Goal: Navigation & Orientation: Locate item on page

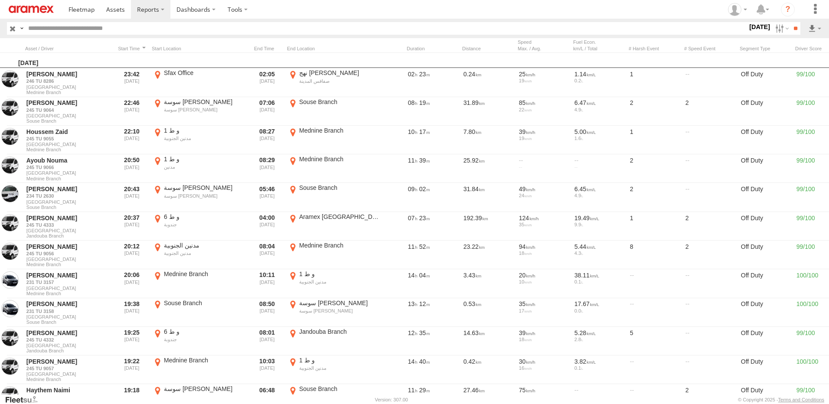
click at [35, 10] on img at bounding box center [31, 9] width 45 height 7
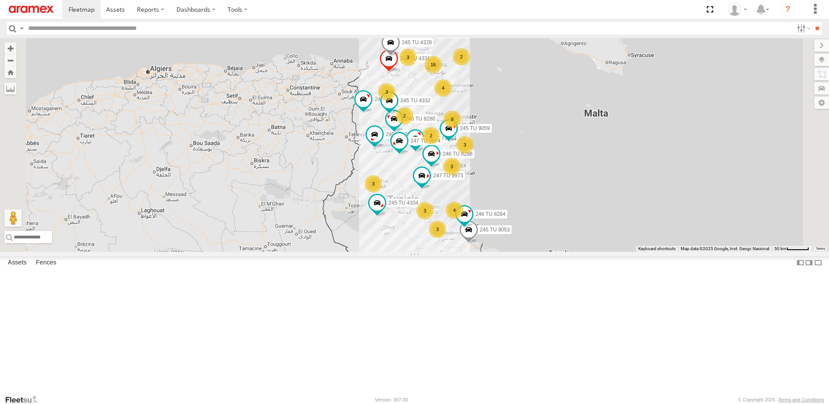
click at [460, 175] on div "3" at bounding box center [451, 166] width 17 height 17
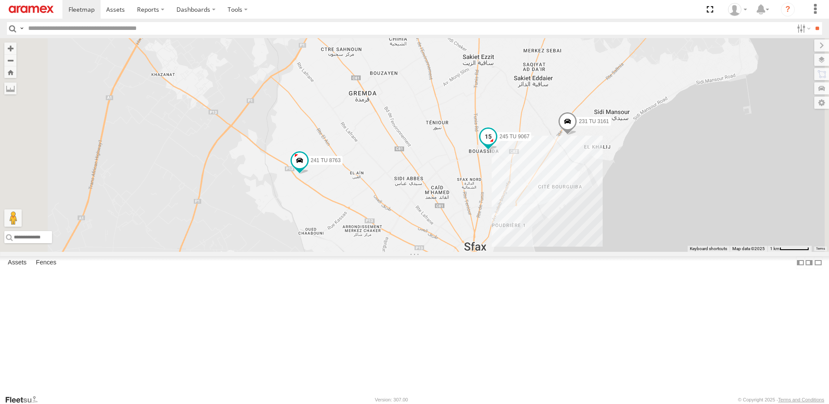
click at [496, 144] on span at bounding box center [488, 136] width 16 height 16
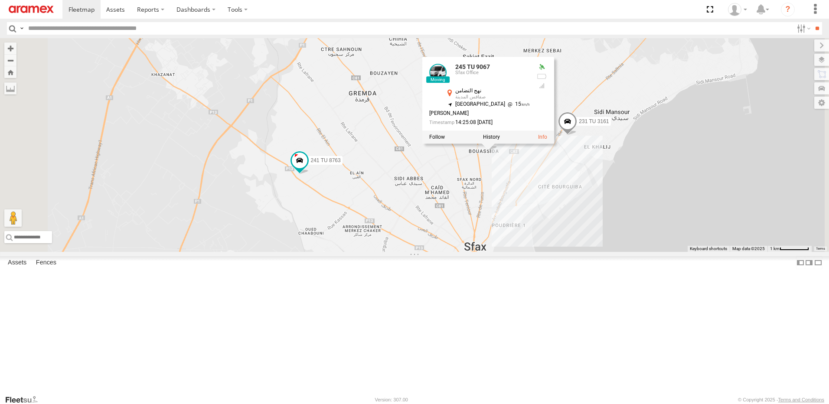
click at [552, 241] on div "245 TU 4334 246 TU 8288 245 TU 9053 245 TU 4331 246 TU 8284 246 TU 8282 245 TU …" at bounding box center [414, 145] width 829 height 214
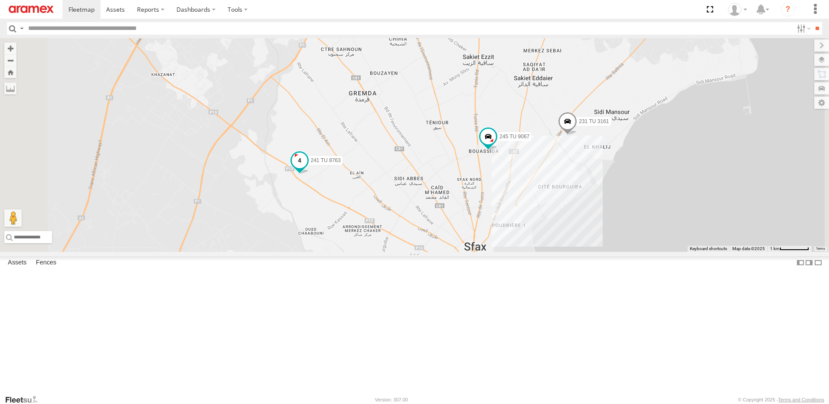
click at [307, 168] on span at bounding box center [300, 161] width 16 height 16
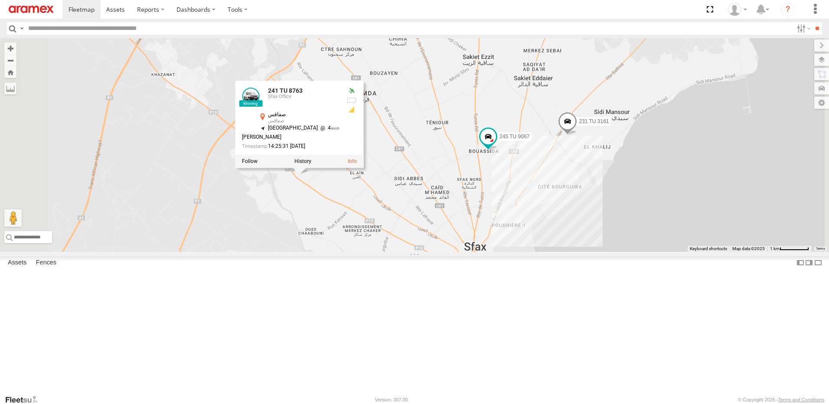
click at [397, 252] on div "245 TU 4334 246 TU 8288 245 TU 9053 245 TU 4331 246 TU 8284 246 TU 8282 245 TU …" at bounding box center [414, 145] width 829 height 214
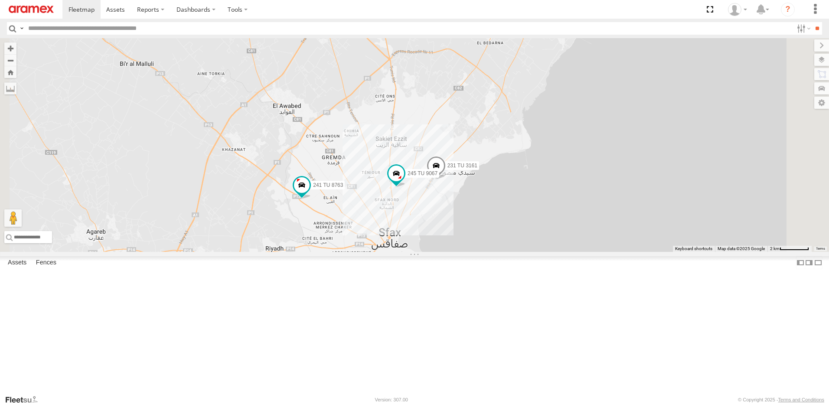
drag, startPoint x: 387, startPoint y: 315, endPoint x: 427, endPoint y: 284, distance: 50.7
click at [427, 252] on div "245 TU 4334 246 TU 8288 245 TU 9053 245 TU 4331 246 TU 8284 246 TU 8282 245 TU …" at bounding box center [414, 145] width 829 height 214
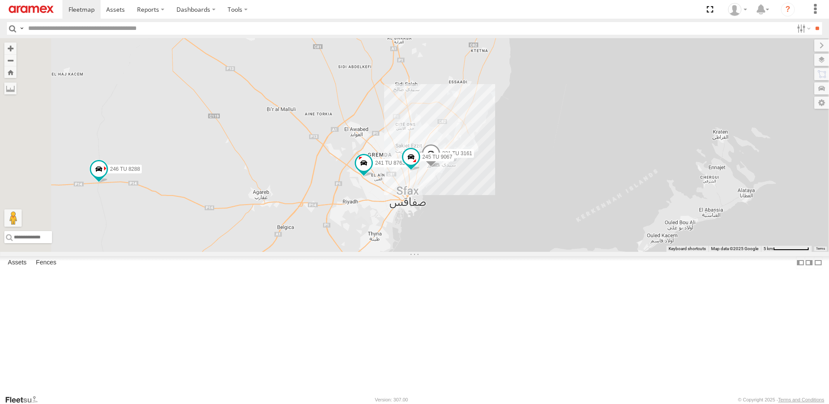
drag, startPoint x: 409, startPoint y: 304, endPoint x: 435, endPoint y: 298, distance: 27.1
click at [433, 252] on div "245 TU 4334 246 TU 8288 245 TU 9053 245 TU 4331 246 TU 8284 246 TU 8282 245 TU …" at bounding box center [414, 145] width 829 height 214
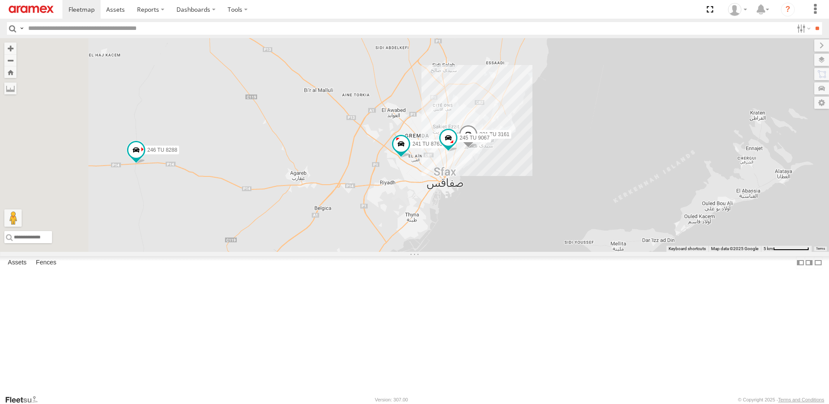
drag, startPoint x: 424, startPoint y: 307, endPoint x: 446, endPoint y: 290, distance: 27.2
click at [446, 252] on div "245 TU 4334 246 TU 8288 245 TU 9053 245 TU 4331 246 TU 8284 246 TU 8282 245 TU …" at bounding box center [414, 145] width 829 height 214
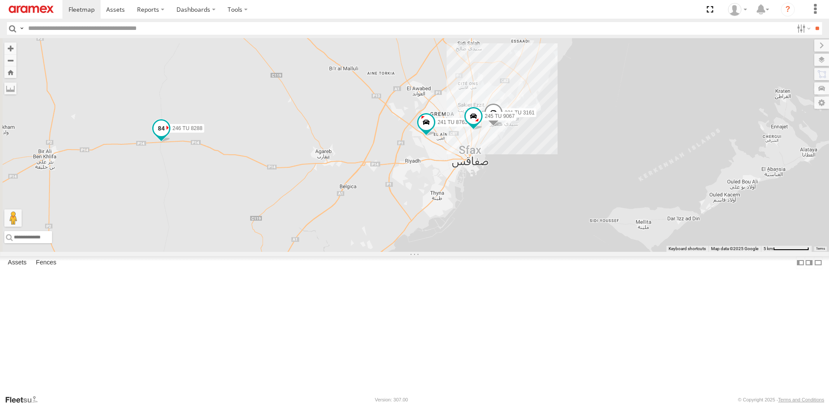
click at [169, 136] on span at bounding box center [161, 128] width 16 height 16
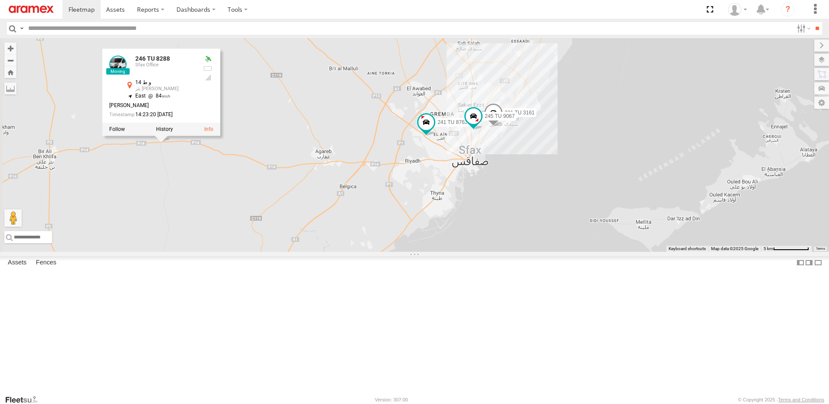
click at [282, 252] on div "245 TU 4334 246 TU 8288 245 TU 9053 245 TU 4331 246 TU 8284 246 TU 8282 245 TU …" at bounding box center [414, 145] width 829 height 214
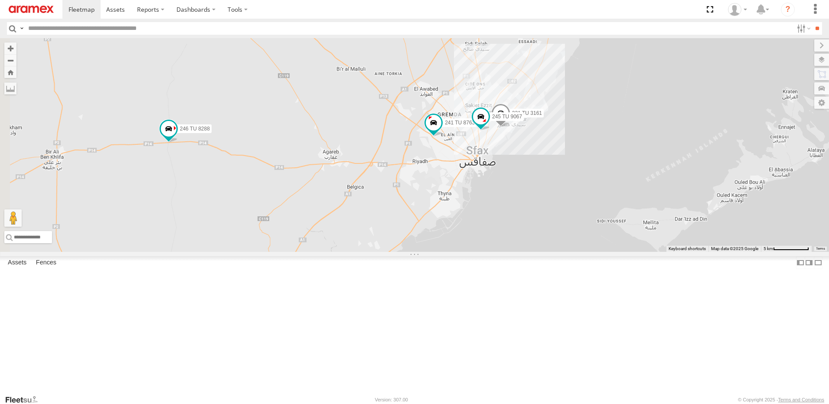
drag, startPoint x: 282, startPoint y: 270, endPoint x: 335, endPoint y: 281, distance: 53.9
click at [333, 252] on div "245 TU 4334 246 TU 8288 245 TU 9053 245 TU 4331 246 TU 8284 246 TU 8282 245 TU …" at bounding box center [414, 145] width 829 height 214
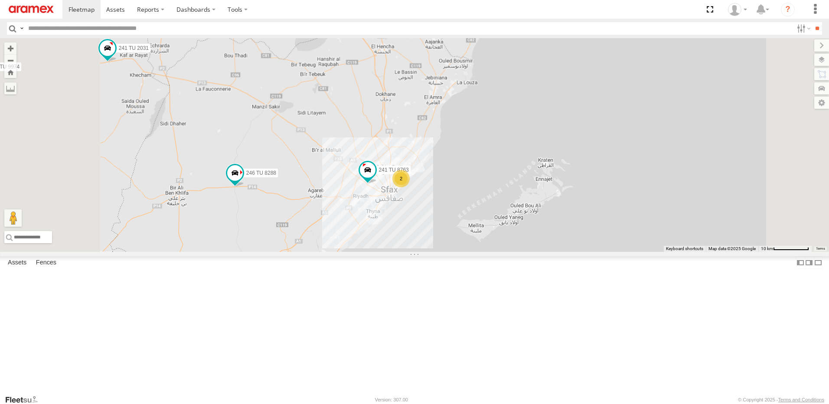
drag, startPoint x: 320, startPoint y: 315, endPoint x: 353, endPoint y: 276, distance: 51.4
click at [353, 252] on div "245 TU 4334 246 TU 8288 245 TU 9053 245 TU 4331 246 TU 8284 246 TU 8282 245 TU …" at bounding box center [414, 145] width 829 height 214
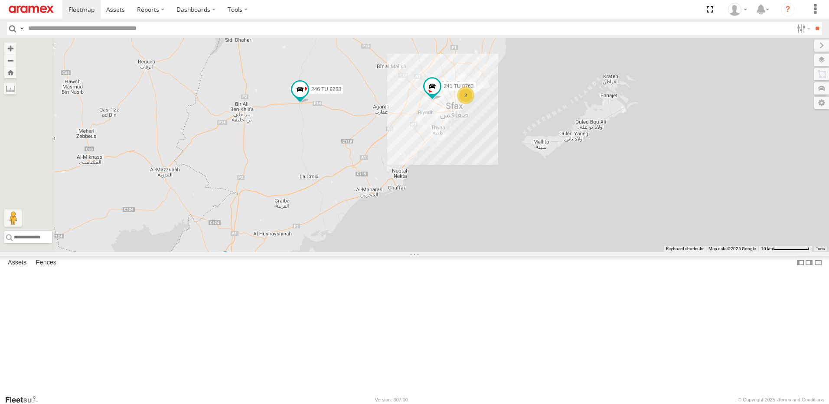
drag, startPoint x: 348, startPoint y: 295, endPoint x: 367, endPoint y: 252, distance: 46.8
click at [367, 252] on div "245 TU 4334 246 TU 8288 245 TU 9053 245 TU 4331 246 TU 8284 246 TU 8282 245 TU …" at bounding box center [414, 145] width 829 height 214
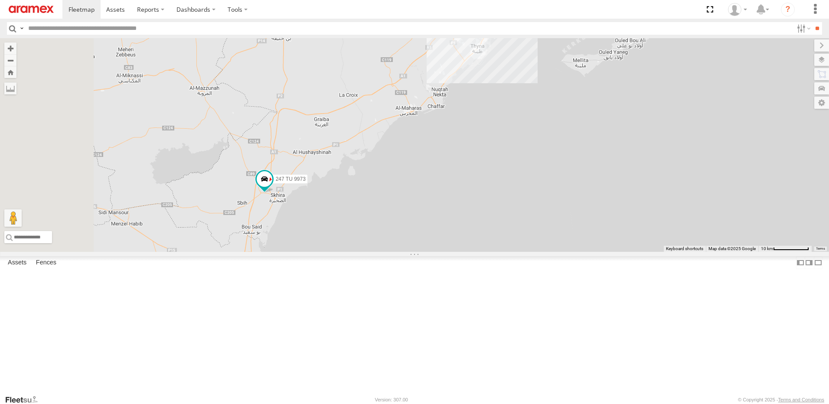
click at [347, 16] on span at bounding box center [339, 8] width 16 height 16
click at [351, 12] on label at bounding box center [342, 9] width 17 height 6
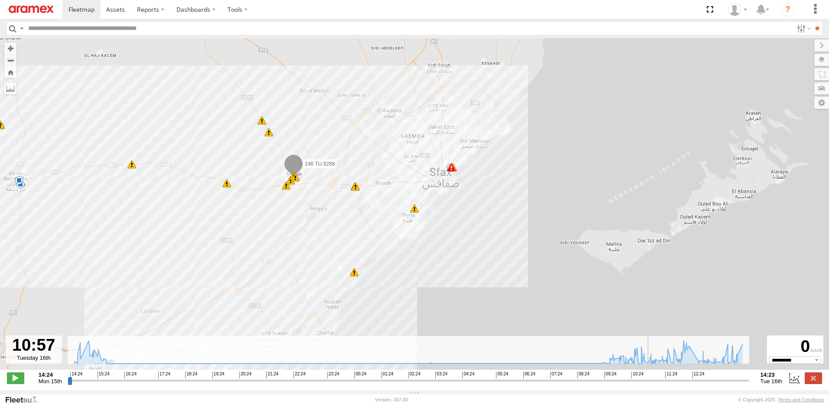
drag, startPoint x: 69, startPoint y: 385, endPoint x: 649, endPoint y: 370, distance: 580.4
click at [649, 376] on input "range" at bounding box center [408, 380] width 681 height 8
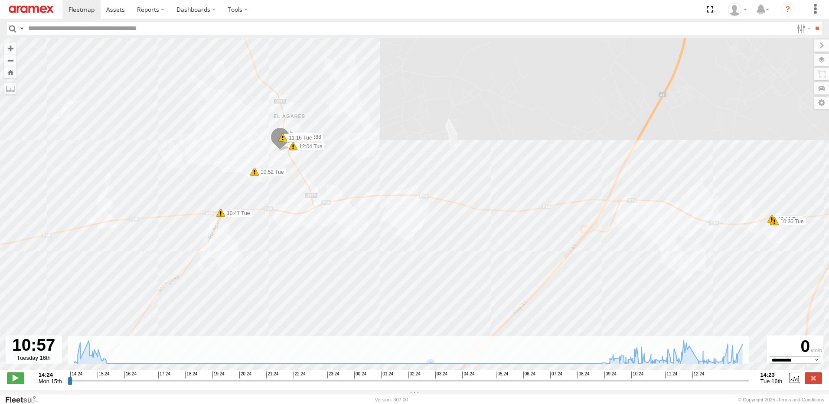
drag, startPoint x: 299, startPoint y: 159, endPoint x: 325, endPoint y: 173, distance: 29.1
click at [325, 173] on div "246 TU 8288 15:03 Mon 03:11 Tue 10:26 Tue 10:30 Tue 10:47 Tue 10:52 Tue 11:16 T…" at bounding box center [414, 208] width 829 height 341
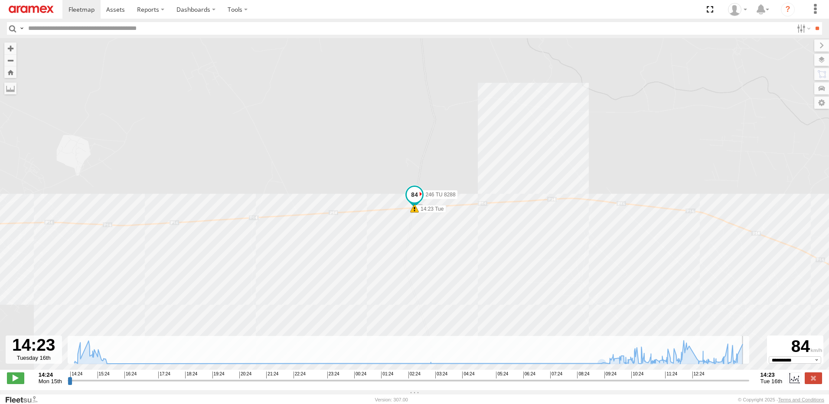
drag, startPoint x: 648, startPoint y: 383, endPoint x: 759, endPoint y: 384, distance: 110.5
click at [749, 384] on input "range" at bounding box center [408, 380] width 681 height 8
click at [806, 378] on label at bounding box center [812, 377] width 17 height 11
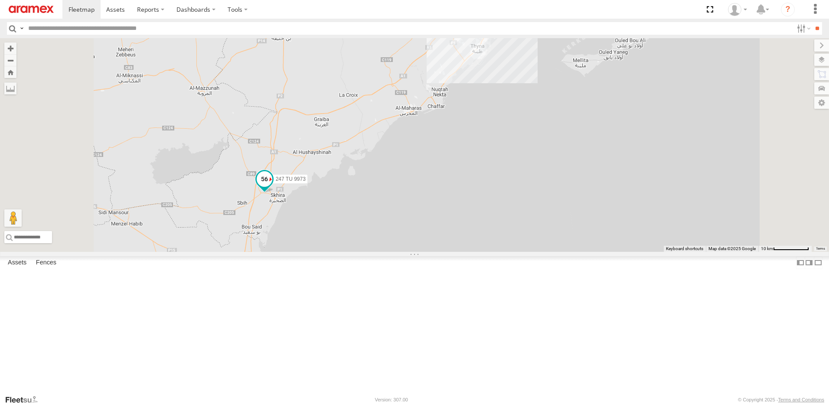
click at [272, 187] on span at bounding box center [265, 179] width 16 height 16
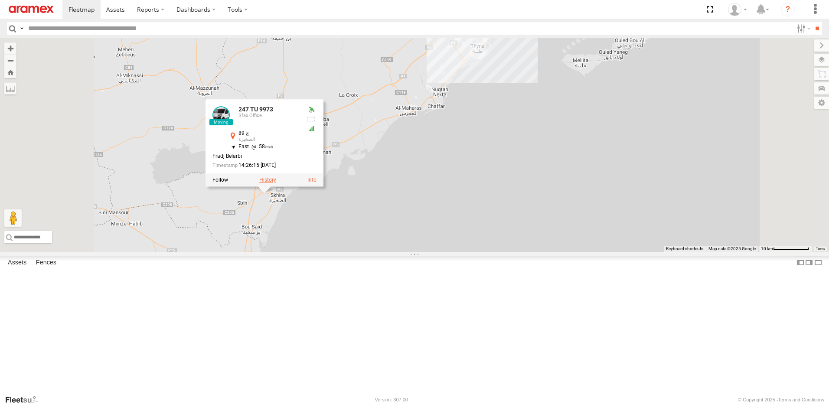
click at [276, 183] on label at bounding box center [267, 180] width 17 height 6
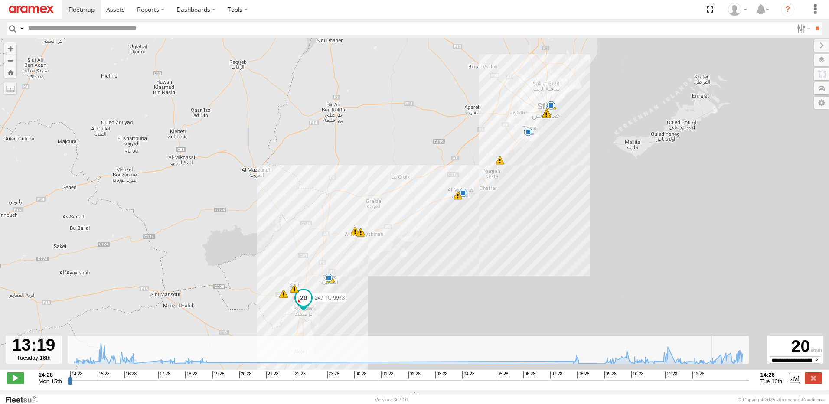
drag, startPoint x: 71, startPoint y: 388, endPoint x: 715, endPoint y: 385, distance: 643.9
click at [715, 384] on input "range" at bounding box center [408, 380] width 681 height 8
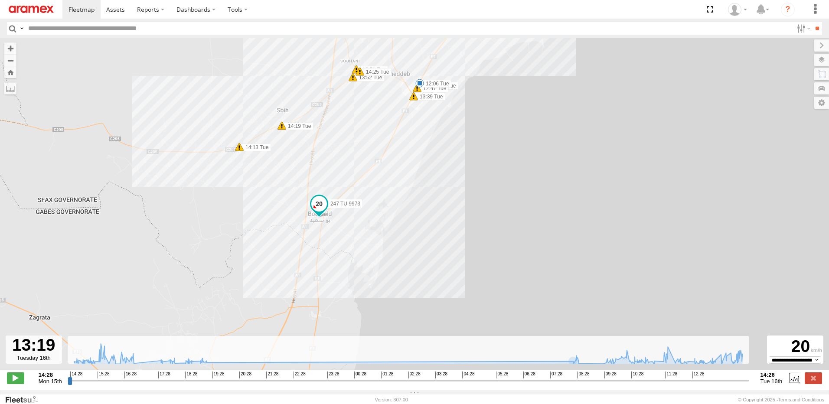
drag, startPoint x: 282, startPoint y: 322, endPoint x: 319, endPoint y: 213, distance: 115.0
click at [319, 213] on span at bounding box center [318, 205] width 19 height 23
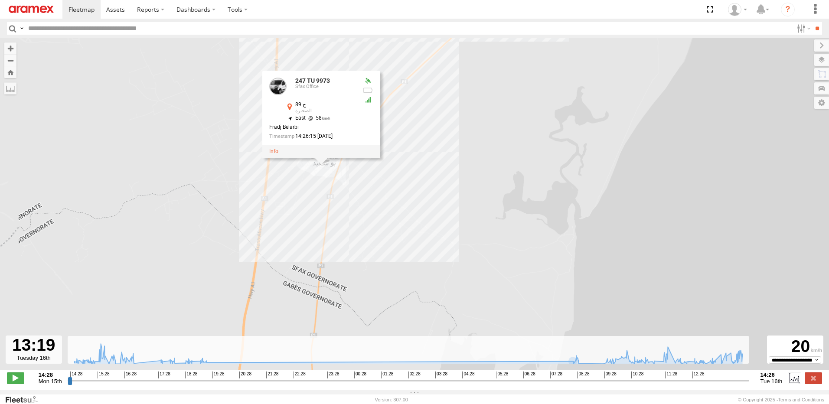
click at [373, 208] on div "247 TU 9973 17:58 Mon 05:15 Tue 08:15 Tue 08:32 Tue 08:38 Tue 09:31 Tue 10:10 T…" at bounding box center [414, 208] width 829 height 341
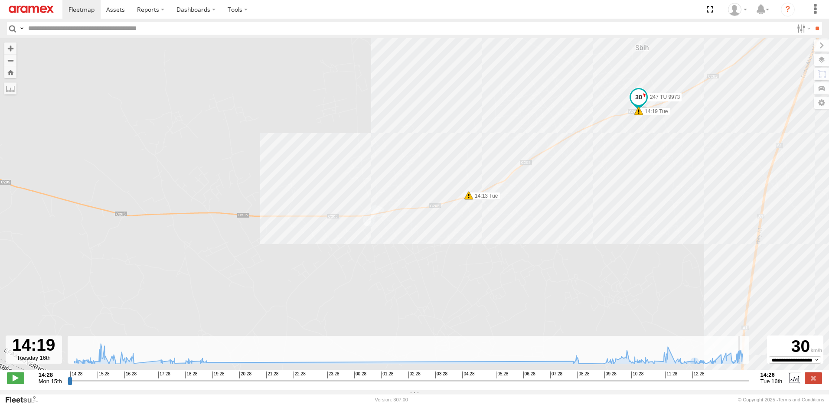
drag, startPoint x: 716, startPoint y: 385, endPoint x: 743, endPoint y: 383, distance: 27.0
type input "**********"
click at [743, 383] on input "range" at bounding box center [408, 380] width 681 height 8
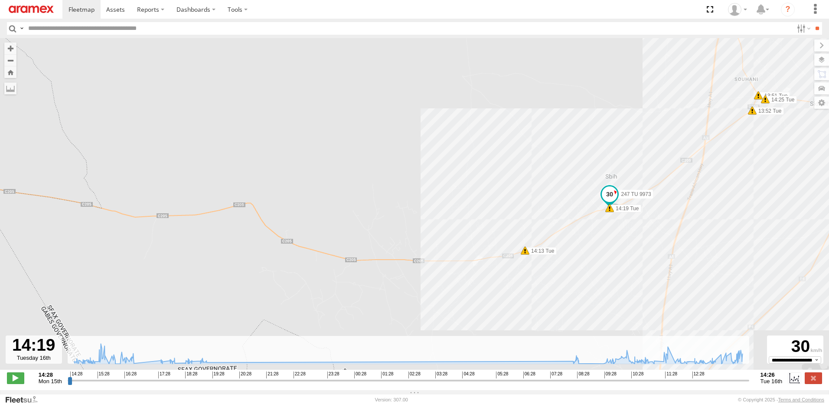
drag, startPoint x: 465, startPoint y: 297, endPoint x: 516, endPoint y: 254, distance: 66.4
click at [508, 259] on div "247 TU 9973 17:58 Mon 05:15 Tue 08:15 Tue 08:32 Tue 08:38 Tue 09:31 Tue 10:10 T…" at bounding box center [414, 208] width 829 height 341
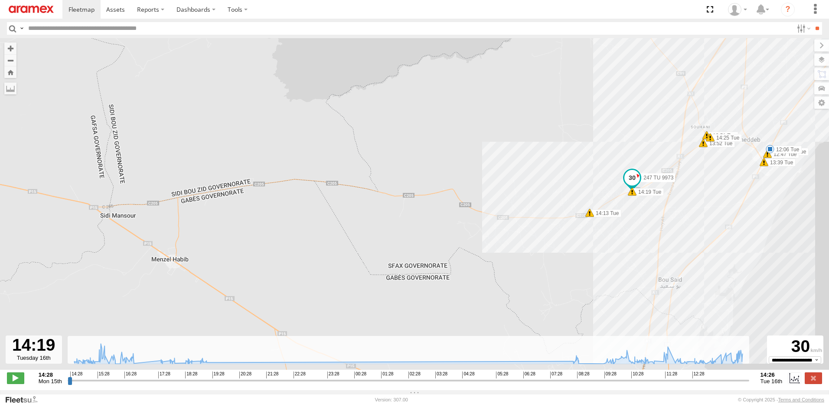
drag, startPoint x: 511, startPoint y: 248, endPoint x: 549, endPoint y: 258, distance: 39.4
click at [549, 257] on div "247 TU 9973 17:58 Mon 05:15 Tue 08:15 Tue 08:32 Tue 08:38 Tue 09:31 Tue 10:10 T…" at bounding box center [414, 208] width 829 height 341
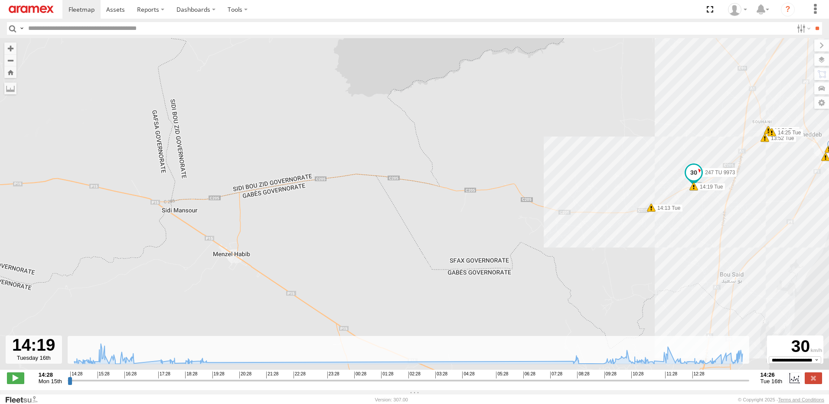
drag, startPoint x: 498, startPoint y: 257, endPoint x: 546, endPoint y: 232, distance: 54.1
click at [546, 232] on div "247 TU 9973 17:58 Mon 05:15 Tue 08:15 Tue 08:32 Tue 08:38 Tue 09:31 Tue 10:10 T…" at bounding box center [414, 208] width 829 height 341
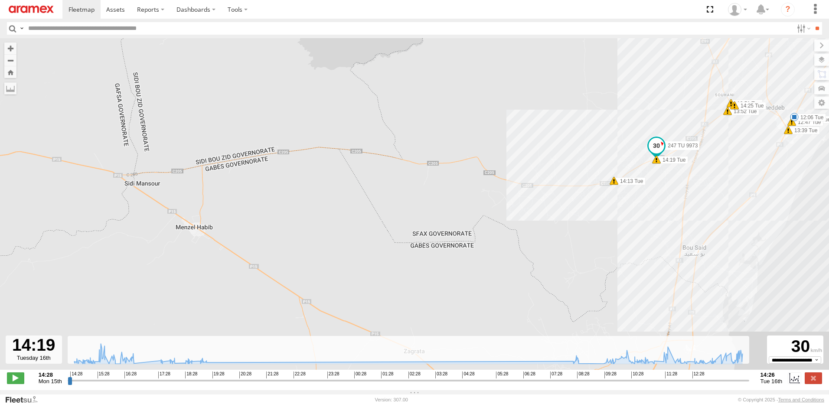
drag, startPoint x: 455, startPoint y: 214, endPoint x: 409, endPoint y: 197, distance: 48.8
click at [409, 197] on div "247 TU 9973 17:58 Mon 05:15 Tue 08:15 Tue 08:32 Tue 08:38 Tue 09:31 Tue 10:10 T…" at bounding box center [414, 208] width 829 height 341
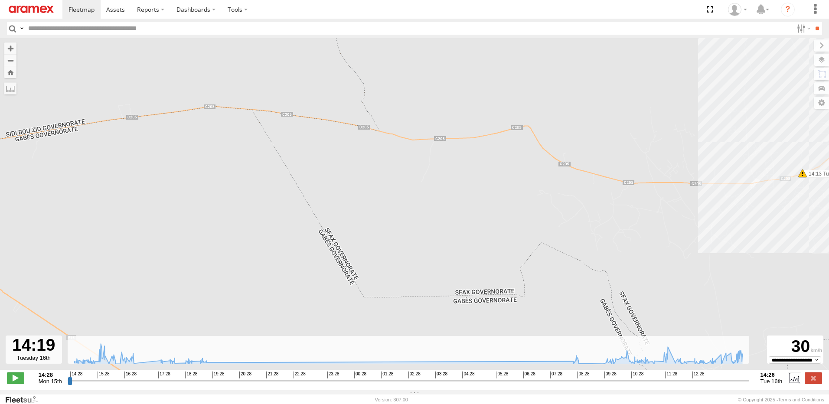
drag, startPoint x: 422, startPoint y: 176, endPoint x: 389, endPoint y: 208, distance: 45.1
click at [390, 208] on div "247 TU 9973 17:58 Mon 05:15 Tue 08:15 Tue 08:32 Tue 08:38 Tue 09:31 Tue 10:10 T…" at bounding box center [414, 208] width 829 height 341
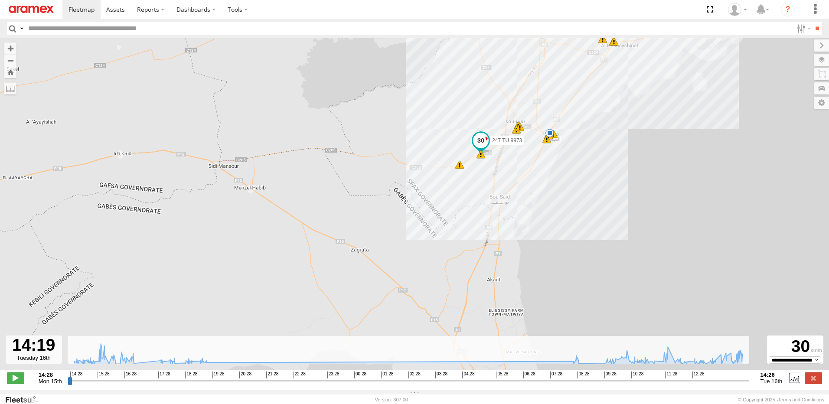
drag, startPoint x: 441, startPoint y: 172, endPoint x: 413, endPoint y: 137, distance: 44.9
click at [413, 137] on div "247 TU 9973 17:58 Mon 05:15 Tue 08:15 Tue 08:32 Tue 08:38 Tue 09:31 Tue 10:10 T…" at bounding box center [414, 208] width 829 height 341
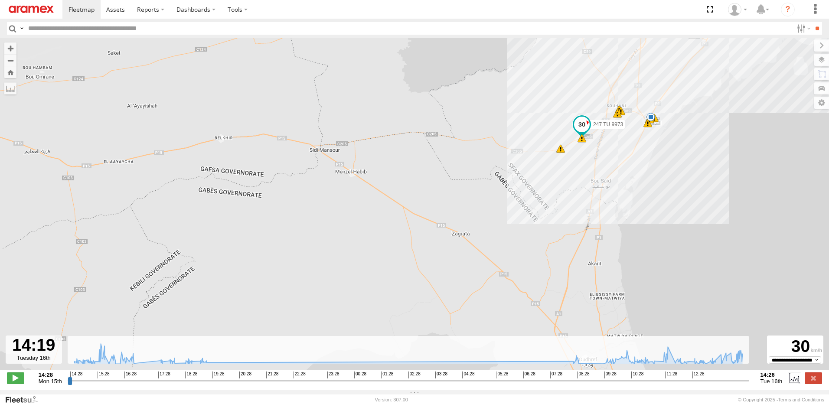
drag, startPoint x: 453, startPoint y: 221, endPoint x: 412, endPoint y: 187, distance: 53.0
click at [414, 188] on div "247 TU 9973 17:58 Mon 05:15 Tue 08:15 Tue 08:32 Tue 08:38 Tue 09:31 Tue 10:10 T…" at bounding box center [414, 208] width 829 height 341
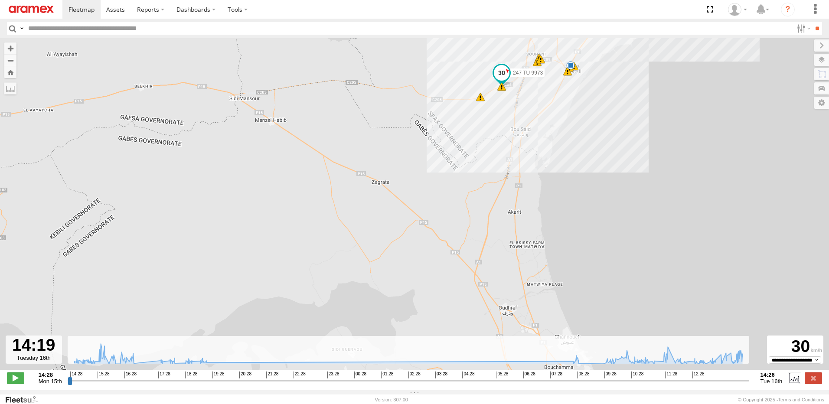
drag, startPoint x: 445, startPoint y: 194, endPoint x: 405, endPoint y: 185, distance: 40.9
click at [406, 185] on div "247 TU 9973 17:58 Mon 05:15 Tue 08:15 Tue 08:32 Tue 08:38 Tue 09:31 Tue 10:10 T…" at bounding box center [414, 208] width 829 height 341
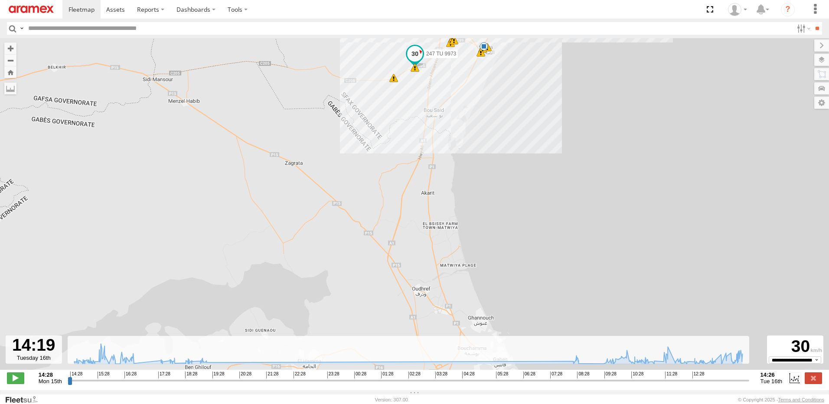
drag, startPoint x: 412, startPoint y: 199, endPoint x: 402, endPoint y: 139, distance: 61.5
click at [402, 140] on div "247 TU 9973 17:58 Mon 05:15 Tue 08:15 Tue 08:32 Tue 08:38 Tue 09:31 Tue 10:10 T…" at bounding box center [414, 208] width 829 height 341
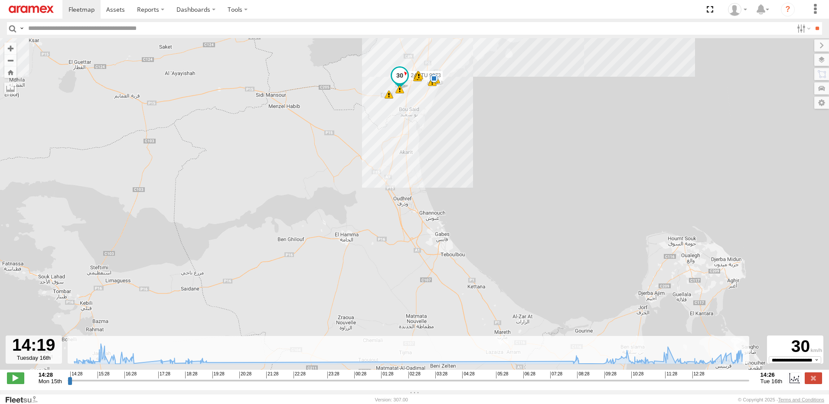
drag, startPoint x: 406, startPoint y: 156, endPoint x: 417, endPoint y: 235, distance: 80.4
click at [417, 235] on div "247 TU 9973 17:58 Mon 05:15 Tue 08:15 Tue 08:32 Tue 08:38 Tue 09:31 Tue 10:10 T…" at bounding box center [414, 208] width 829 height 341
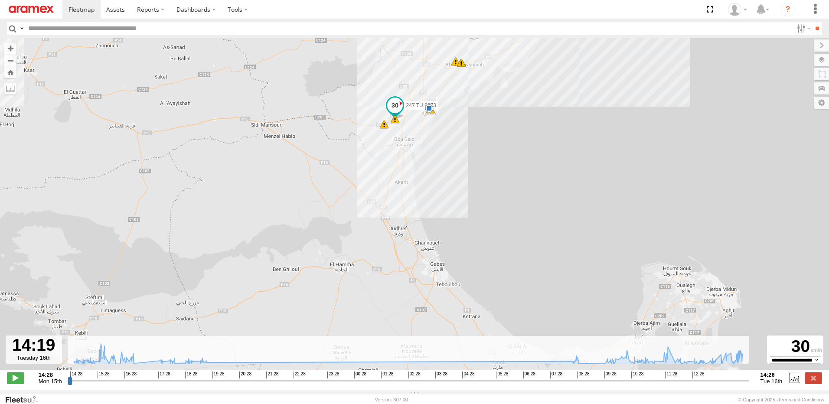
drag, startPoint x: 411, startPoint y: 175, endPoint x: 404, endPoint y: 218, distance: 43.5
click at [404, 217] on div "247 TU 9973 17:58 Mon 05:15 Tue 08:15 Tue 08:32 Tue 08:38 Tue 09:31 Tue 10:10 T…" at bounding box center [414, 208] width 829 height 341
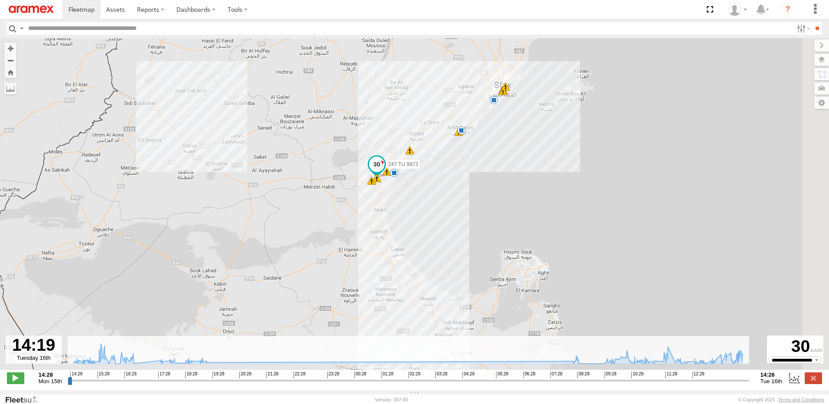
drag, startPoint x: 414, startPoint y: 273, endPoint x: 382, endPoint y: 255, distance: 36.5
click at [383, 255] on div "247 TU 9973 17:58 Mon 05:15 Tue 08:15 Tue 08:32 Tue 10:51 Tue 12:06 Tue 14:13 T…" at bounding box center [414, 208] width 829 height 341
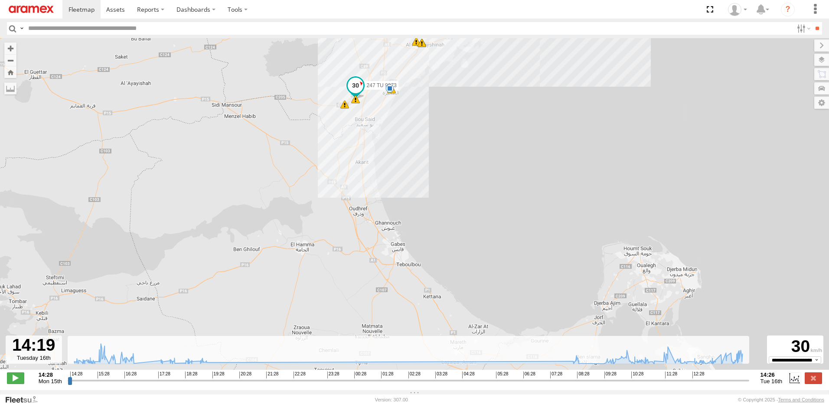
drag, startPoint x: 405, startPoint y: 244, endPoint x: 373, endPoint y: 237, distance: 32.2
click at [373, 237] on div "247 TU 9973 17:58 Mon 05:15 Tue 08:15 Tue 08:32 Tue 10:51 Tue 12:06 Tue 14:13 T…" at bounding box center [414, 208] width 829 height 341
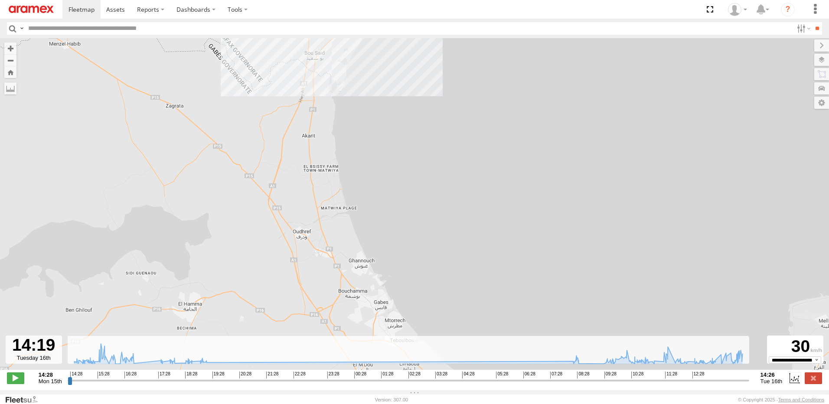
drag, startPoint x: 385, startPoint y: 223, endPoint x: 394, endPoint y: 269, distance: 46.8
click at [394, 269] on div "247 TU 9973 17:58 Mon 05:15 Tue 08:15 Tue 08:32 Tue 10:51 Tue 12:06 Tue 14:13 T…" at bounding box center [414, 208] width 829 height 341
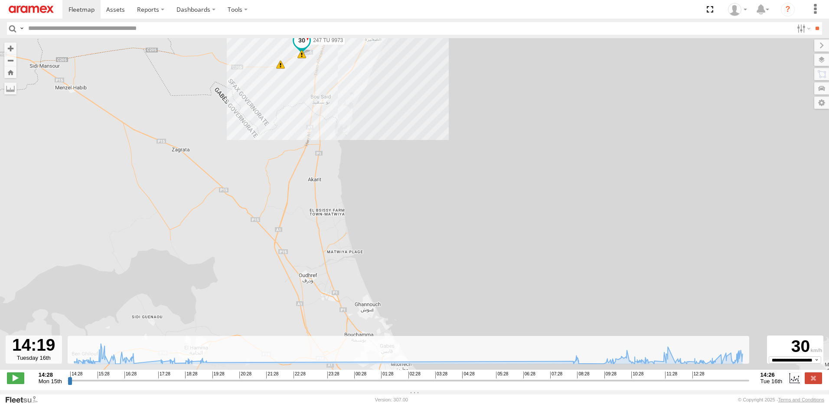
drag, startPoint x: 317, startPoint y: 151, endPoint x: 332, endPoint y: 218, distance: 68.4
click at [327, 226] on div "247 TU 9973 17:58 Mon 05:15 Tue 08:15 Tue 08:32 Tue 10:51 Tue 12:06 Tue 14:13 T…" at bounding box center [414, 208] width 829 height 341
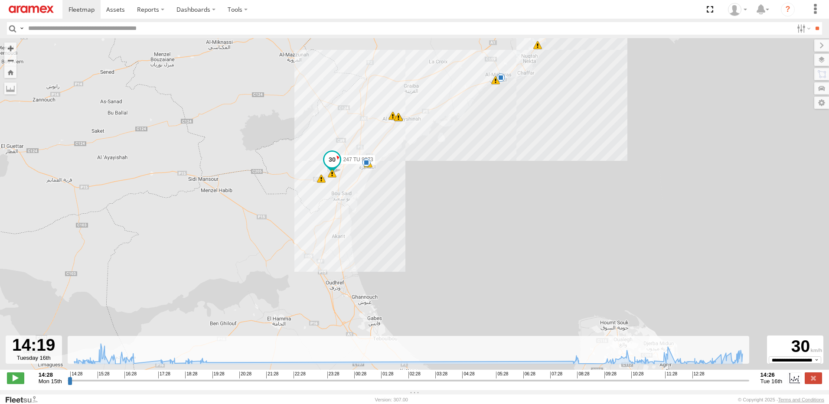
drag, startPoint x: 414, startPoint y: 159, endPoint x: 406, endPoint y: 217, distance: 58.7
click at [406, 217] on div "247 TU 9973 17:58 Mon 05:15 Tue 08:15 Tue 08:32 Tue 10:51 Tue 12:06 Tue 14:13 T…" at bounding box center [414, 208] width 829 height 341
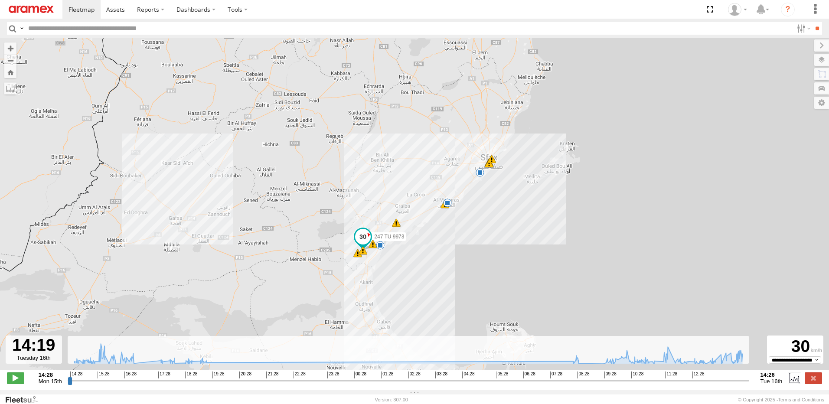
drag, startPoint x: 405, startPoint y: 170, endPoint x: 415, endPoint y: 200, distance: 31.9
click at [415, 200] on div "247 TU 9973 17:58 Mon 05:15 Tue 08:15 Tue 08:32 Tue 10:51 Tue 12:06 Tue 14:13 T…" at bounding box center [414, 208] width 829 height 341
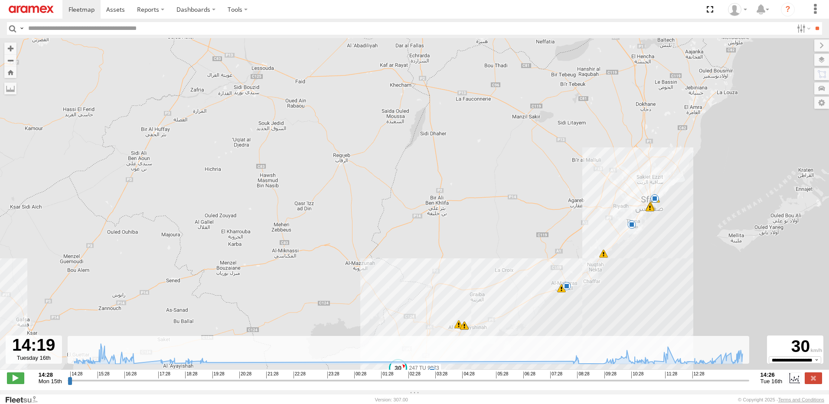
click at [42, 12] on img at bounding box center [31, 9] width 45 height 7
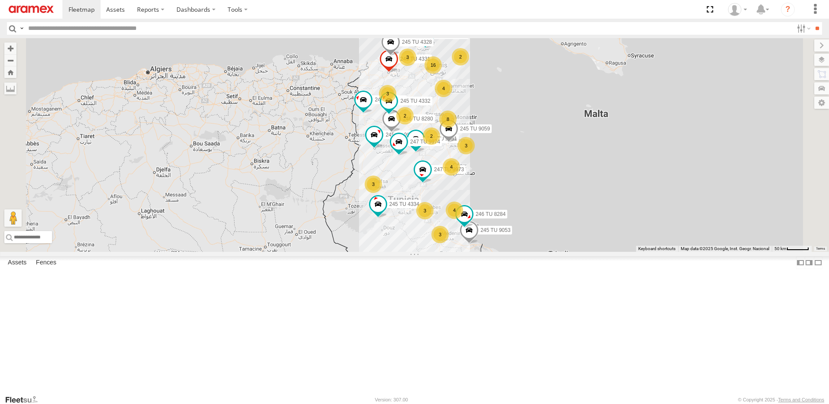
click at [474, 154] on div "3" at bounding box center [465, 145] width 17 height 17
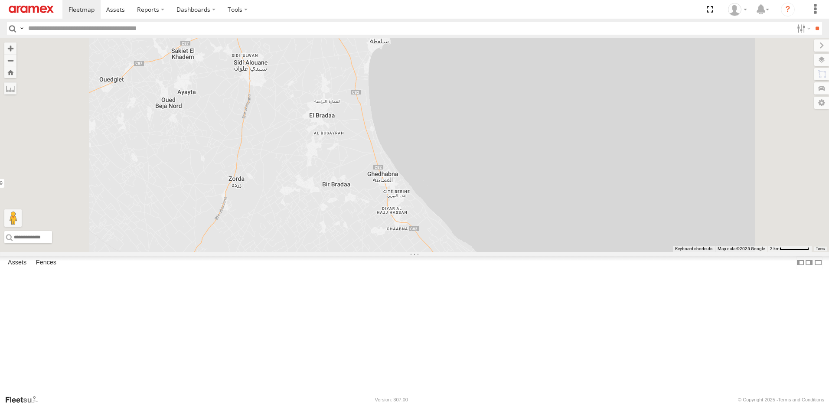
drag, startPoint x: 591, startPoint y: 250, endPoint x: 561, endPoint y: 157, distance: 97.7
click at [569, 179] on div "245 TU 4334 245 TU 9053 245 TU 4331 246 TU 8284 246 TU 8282 245 TU 9063 234 TU …" at bounding box center [414, 145] width 829 height 214
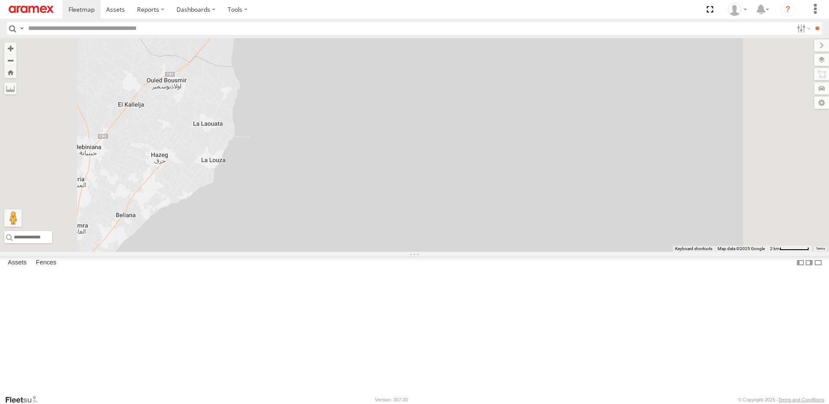
drag, startPoint x: 550, startPoint y: 165, endPoint x: 575, endPoint y: 261, distance: 99.5
click at [573, 252] on div "245 TU 4334 245 TU 9053 245 TU 4331 246 TU 8284 246 TU 8282 245 TU 9063 234 TU …" at bounding box center [414, 145] width 829 height 214
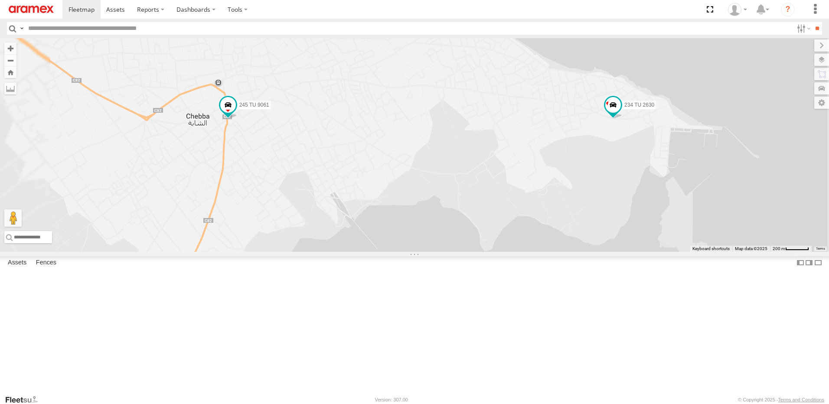
drag, startPoint x: 556, startPoint y: 169, endPoint x: 566, endPoint y: 157, distance: 16.0
click at [566, 157] on div "245 TU 4334 245 TU 9053 245 TU 4331 246 TU 8284 246 TU 8282 245 TU 9063 234 TU …" at bounding box center [414, 145] width 829 height 214
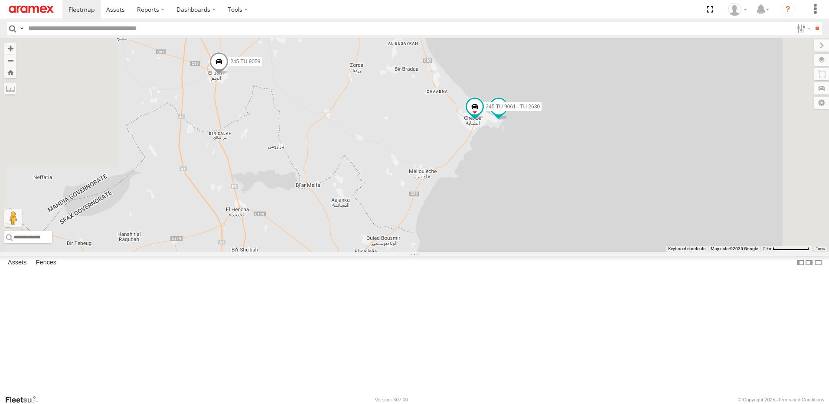
drag, startPoint x: 560, startPoint y: 180, endPoint x: 587, endPoint y: 222, distance: 50.3
click at [594, 214] on div "245 TU 4334 245 TU 9053 245 TU 4331 246 TU 8284 246 TU 8282 245 TU 9063 234 TU …" at bounding box center [414, 145] width 829 height 214
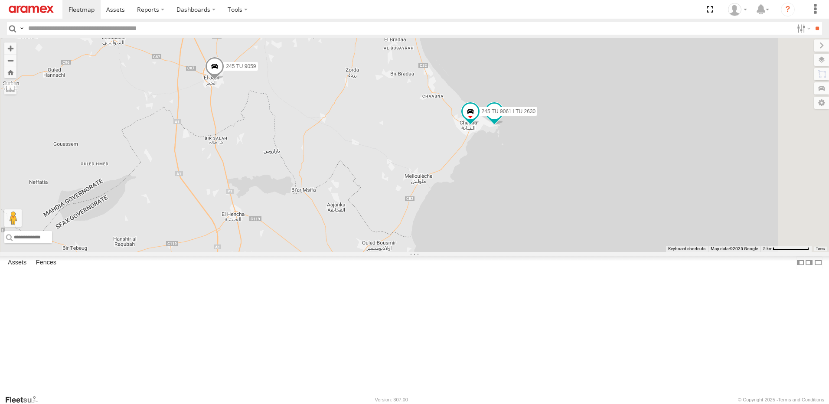
drag, startPoint x: 538, startPoint y: 182, endPoint x: 502, endPoint y: 214, distance: 48.4
click at [502, 214] on div "245 TU 4334 245 TU 9053 245 TU 4331 246 TU 8284 246 TU 8282 245 TU 9063 234 TU …" at bounding box center [414, 145] width 829 height 214
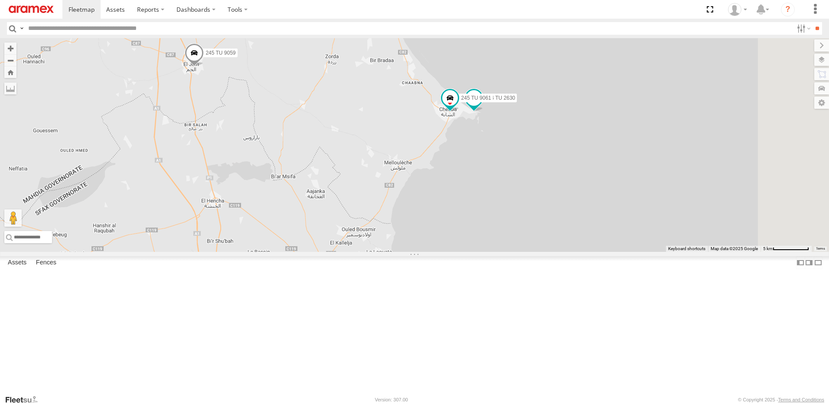
drag, startPoint x: 491, startPoint y: 229, endPoint x: 505, endPoint y: 178, distance: 53.6
click at [505, 178] on div "245 TU 4334 245 TU 9053 245 TU 4331 246 TU 8284 246 TU 8282 245 TU 9063 234 TU …" at bounding box center [414, 145] width 829 height 214
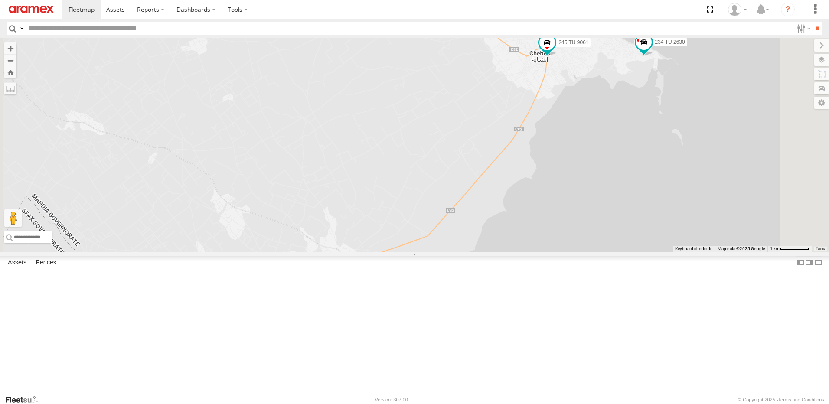
drag, startPoint x: 508, startPoint y: 187, endPoint x: 522, endPoint y: 132, distance: 57.2
click at [522, 132] on div "245 TU 4334 245 TU 9053 245 TU 4331 246 TU 8284 246 TU 8282 245 TU 9063 234 TU …" at bounding box center [414, 145] width 829 height 214
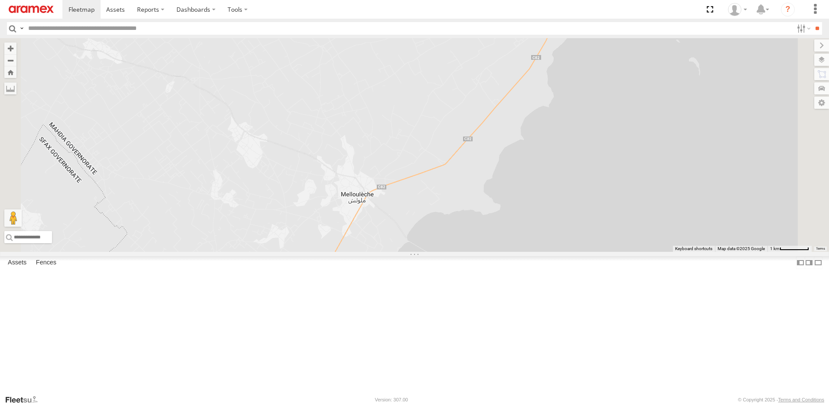
drag, startPoint x: 500, startPoint y: 179, endPoint x: 538, endPoint y: 112, distance: 76.5
click at [536, 115] on div "245 TU 4334 245 TU 9053 245 TU 4331 246 TU 8284 246 TU 8282 245 TU 9063 234 TU …" at bounding box center [414, 145] width 829 height 214
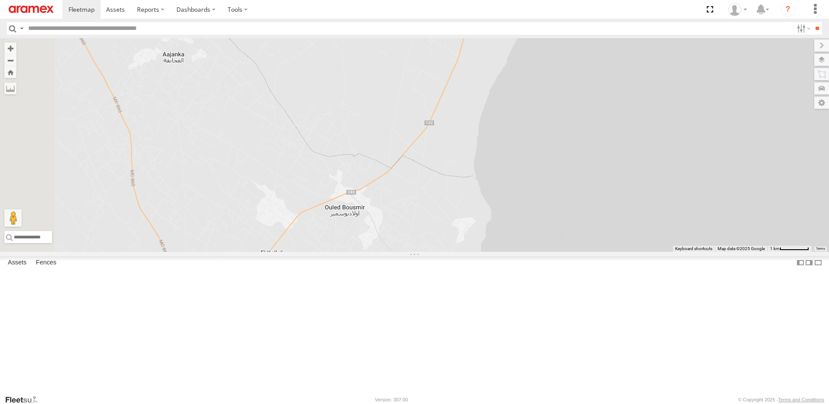
drag, startPoint x: 476, startPoint y: 231, endPoint x: 512, endPoint y: 182, distance: 60.4
click at [512, 182] on div "245 TU 4334 245 TU 9053 245 TU 4331 246 TU 8284 246 TU 8282 245 TU 9063 234 TU …" at bounding box center [414, 145] width 829 height 214
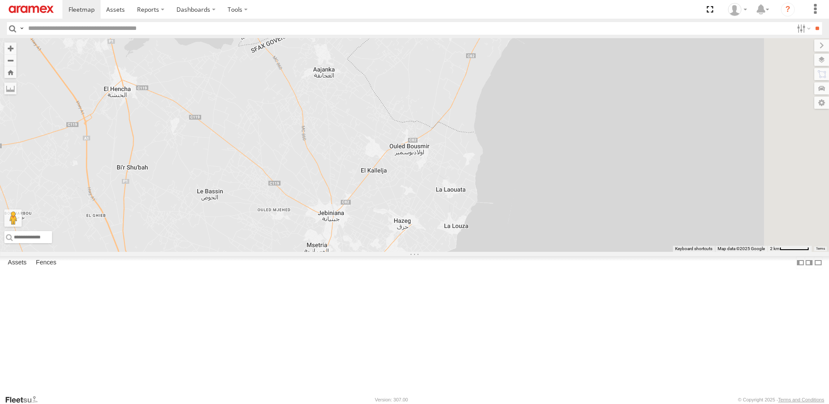
drag, startPoint x: 532, startPoint y: 232, endPoint x: 526, endPoint y: 261, distance: 29.3
click at [529, 252] on div "245 TU 4334 245 TU 9053 245 TU 4331 246 TU 8284 246 TU 8282 245 TU 9063 234 TU …" at bounding box center [414, 145] width 829 height 214
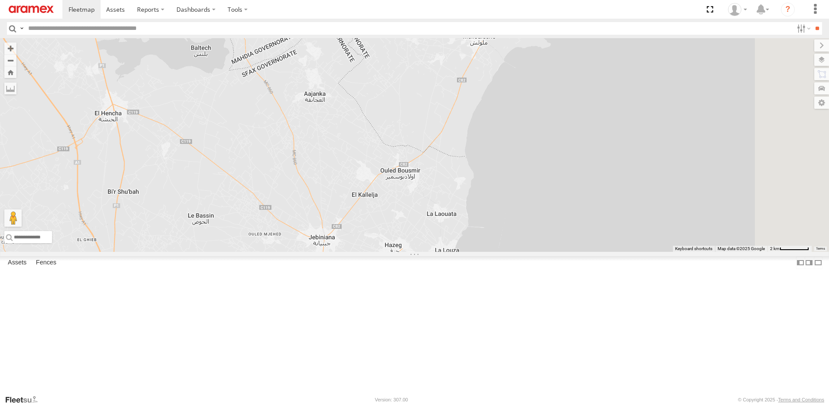
drag, startPoint x: 452, startPoint y: 202, endPoint x: 474, endPoint y: 244, distance: 47.1
click at [474, 244] on div "245 TU 4334 245 TU 9053 245 TU 4331 246 TU 8284 246 TU 8282 245 TU 9063 234 TU …" at bounding box center [414, 145] width 829 height 214
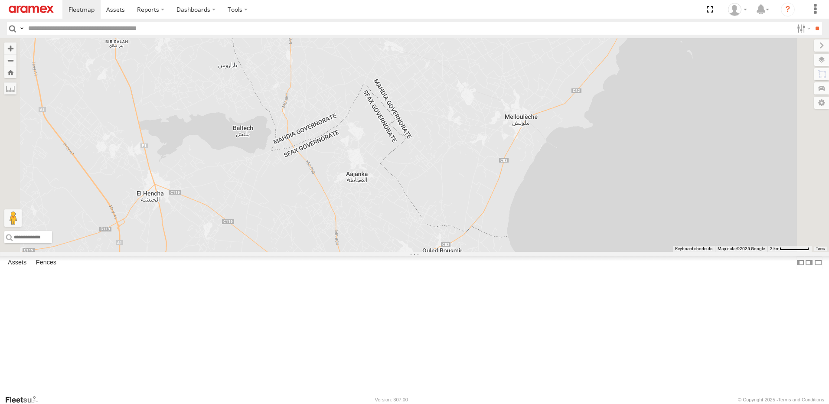
drag, startPoint x: 369, startPoint y: 212, endPoint x: 387, endPoint y: 238, distance: 31.8
click at [386, 237] on div "245 TU 4334 245 TU 9053 245 TU 4331 246 TU 8284 246 TU 8282 245 TU 9063 234 TU …" at bounding box center [414, 145] width 829 height 214
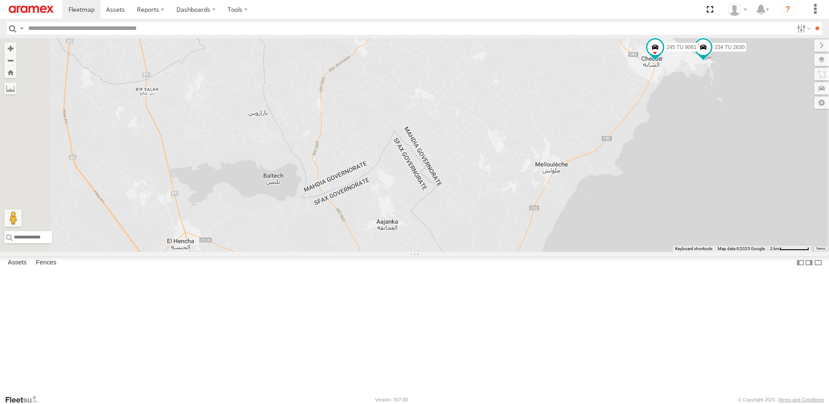
drag, startPoint x: 371, startPoint y: 197, endPoint x: 396, endPoint y: 234, distance: 45.1
click at [394, 232] on div "245 TU 4334 245 TU 9053 245 TU 4331 246 TU 8284 246 TU 8282 245 TU 9063 234 TU …" at bounding box center [414, 145] width 829 height 214
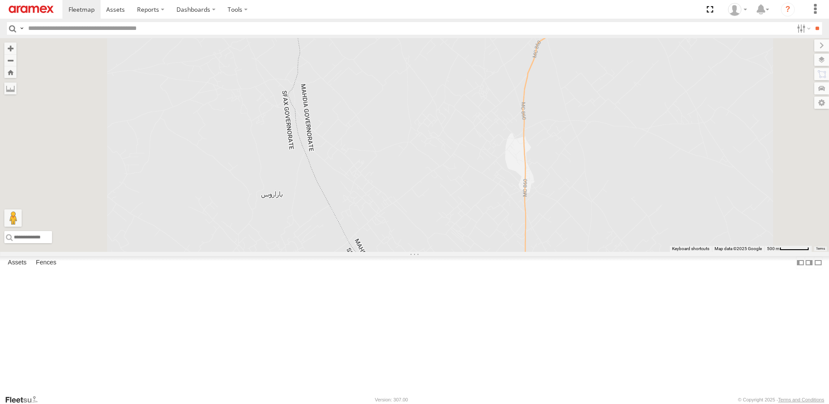
drag, startPoint x: 381, startPoint y: 217, endPoint x: 393, endPoint y: 258, distance: 43.0
click at [393, 252] on div "245 TU 4334 245 TU 9053 245 TU 4331 246 TU 8284 246 TU 8282 245 TU 9063 234 TU …" at bounding box center [414, 145] width 829 height 214
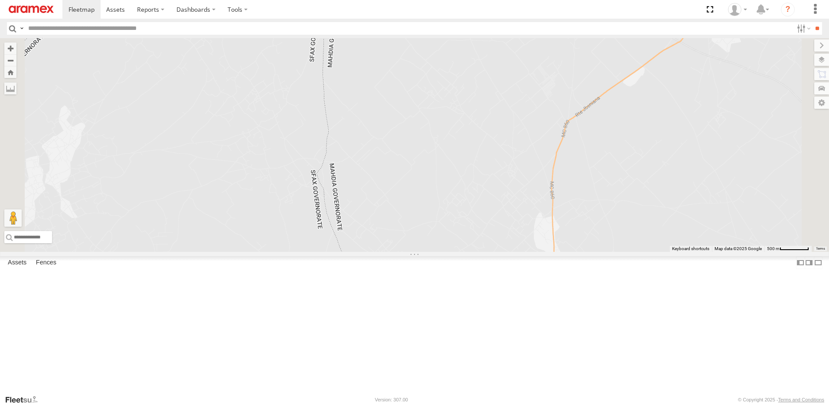
drag, startPoint x: 376, startPoint y: 231, endPoint x: 400, endPoint y: 263, distance: 40.0
click at [399, 252] on div "245 TU 4334 245 TU 9053 245 TU 4331 246 TU 8284 246 TU 8282 245 TU 9063 234 TU …" at bounding box center [414, 145] width 829 height 214
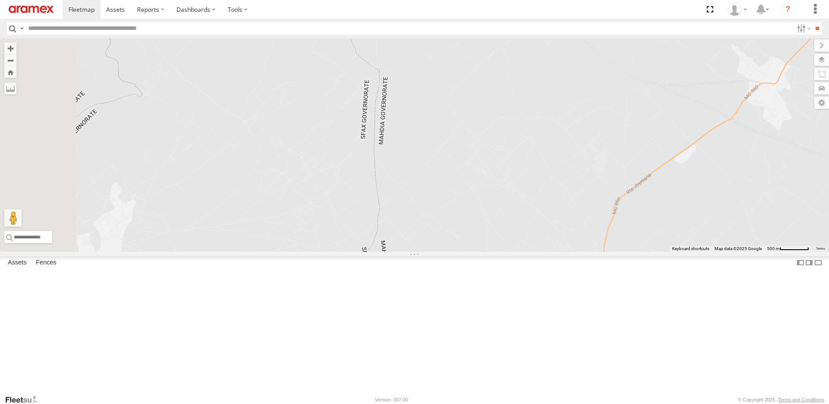
drag, startPoint x: 378, startPoint y: 229, endPoint x: 408, endPoint y: 287, distance: 64.9
click at [407, 252] on div "245 TU 4334 245 TU 9053 245 TU 4331 246 TU 8284 246 TU 8282 245 TU 9063 234 TU …" at bounding box center [414, 145] width 829 height 214
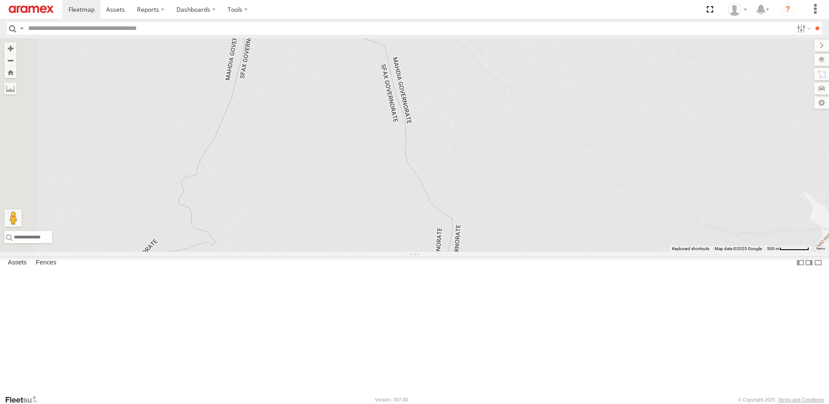
drag, startPoint x: 402, startPoint y: 264, endPoint x: 409, endPoint y: 297, distance: 34.1
click at [409, 252] on div "245 TU 4334 245 TU 9053 245 TU 4331 246 TU 8284 246 TU 8282 245 TU 9063 234 TU …" at bounding box center [414, 145] width 829 height 214
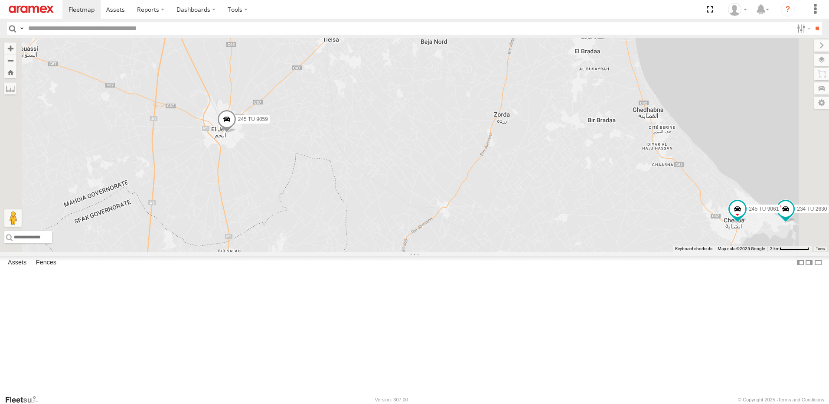
drag, startPoint x: 408, startPoint y: 290, endPoint x: 415, endPoint y: 246, distance: 45.2
click at [414, 248] on div "245 TU 4334 245 TU 9053 245 TU 4331 246 TU 8284 246 TU 8282 245 TU 9063 234 TU …" at bounding box center [414, 145] width 829 height 214
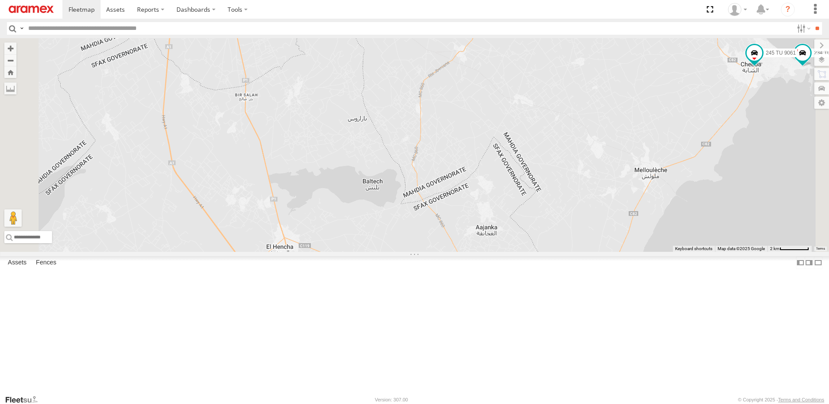
drag, startPoint x: 442, startPoint y: 304, endPoint x: 453, endPoint y: 252, distance: 52.8
click at [447, 252] on div "245 TU 4334 245 TU 9053 245 TU 4331 246 TU 8284 246 TU 8282 245 TU 9063 234 TU …" at bounding box center [414, 145] width 829 height 214
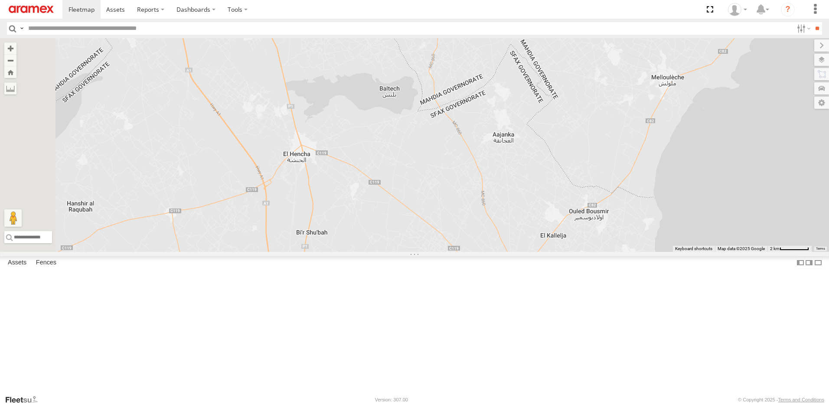
drag, startPoint x: 460, startPoint y: 305, endPoint x: 463, endPoint y: 223, distance: 82.0
click at [462, 237] on div "245 TU 4334 245 TU 9053 245 TU 4331 246 TU 8284 246 TU 8282 245 TU 9063 234 TU …" at bounding box center [414, 145] width 829 height 214
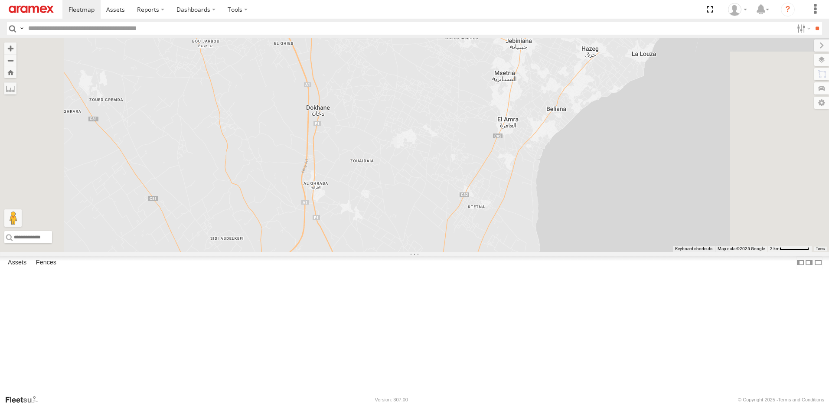
drag, startPoint x: 468, startPoint y: 254, endPoint x: 439, endPoint y: 195, distance: 65.1
click at [447, 211] on div "245 TU 4334 245 TU 9053 245 TU 4331 246 TU 8284 246 TU 8282 245 TU 9063 234 TU …" at bounding box center [414, 145] width 829 height 214
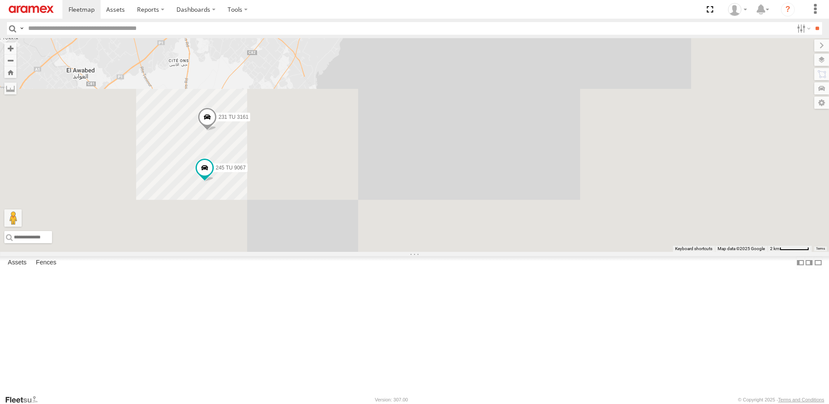
click at [465, 241] on div "245 TU 4334 245 TU 9053 245 TU 4331 246 TU 8284 246 TU 8282 245 TU 9063 234 TU …" at bounding box center [414, 145] width 829 height 214
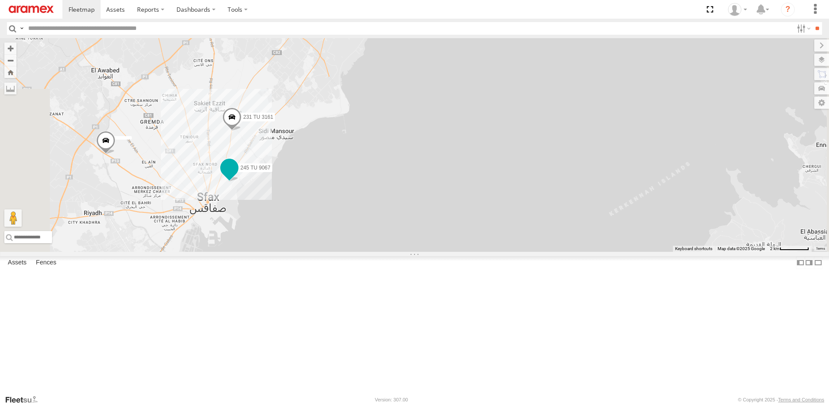
click at [237, 175] on span at bounding box center [229, 168] width 16 height 16
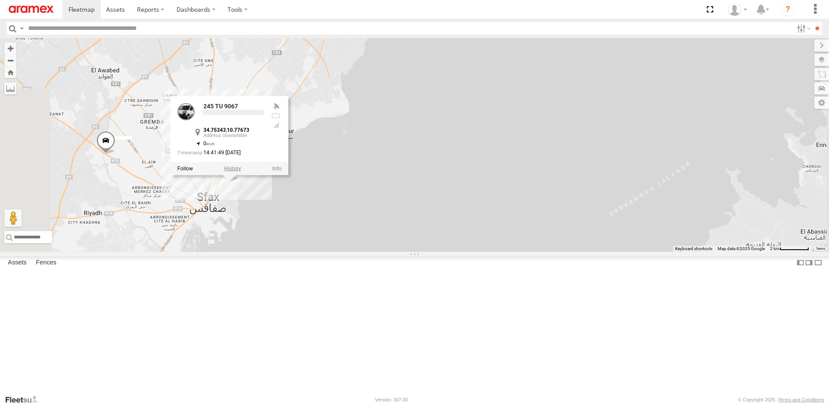
click at [342, 237] on div "245 TU 4334 245 TU 9053 245 TU 4331 246 TU 8284 246 TU 8282 245 TU 9063 234 TU …" at bounding box center [414, 145] width 829 height 214
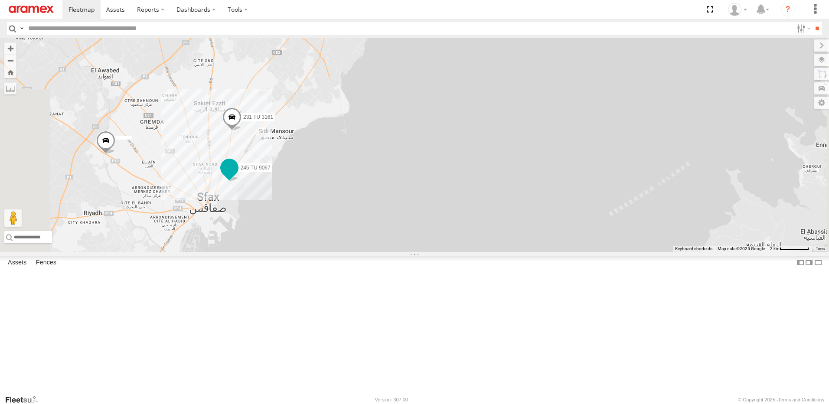
click at [237, 175] on span at bounding box center [229, 168] width 16 height 16
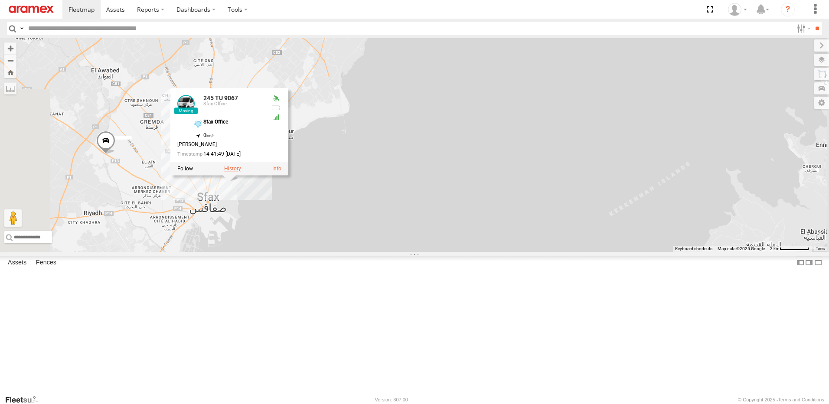
click at [241, 172] on label at bounding box center [232, 169] width 17 height 6
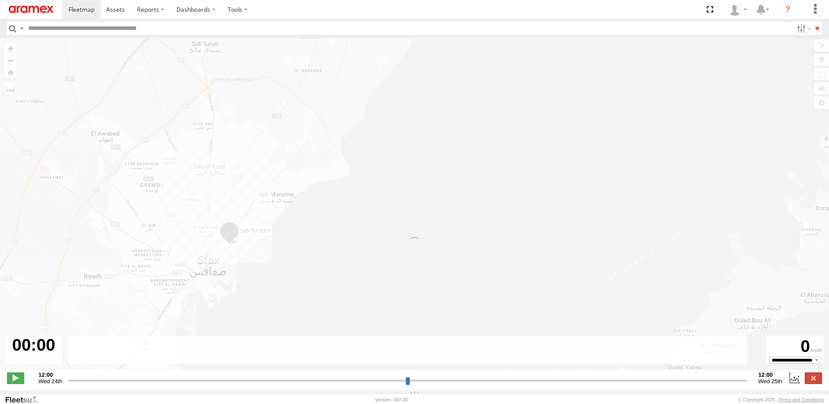
type input "**********"
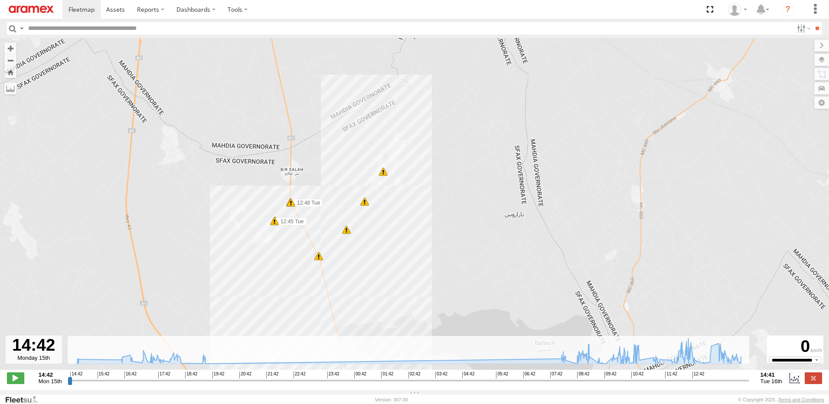
drag, startPoint x: 465, startPoint y: 294, endPoint x: 474, endPoint y: 222, distance: 72.4
click at [474, 222] on div "245 TU 9067 16:51 Mon 10:10 Tue 11:26 Tue 11:49 Tue 13:02 Tue 12:24 Tue 12:44 T…" at bounding box center [414, 208] width 829 height 341
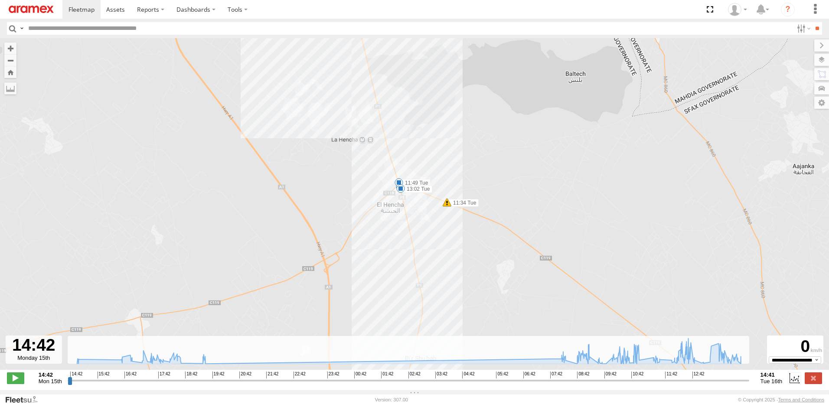
drag, startPoint x: 462, startPoint y: 239, endPoint x: 466, endPoint y: 193, distance: 46.1
click at [467, 195] on div "245 TU 9067 16:51 Mon 10:10 Tue 11:26 Tue 11:49 Tue 13:02 Tue 12:44 Tue 12:45 T…" at bounding box center [414, 208] width 829 height 341
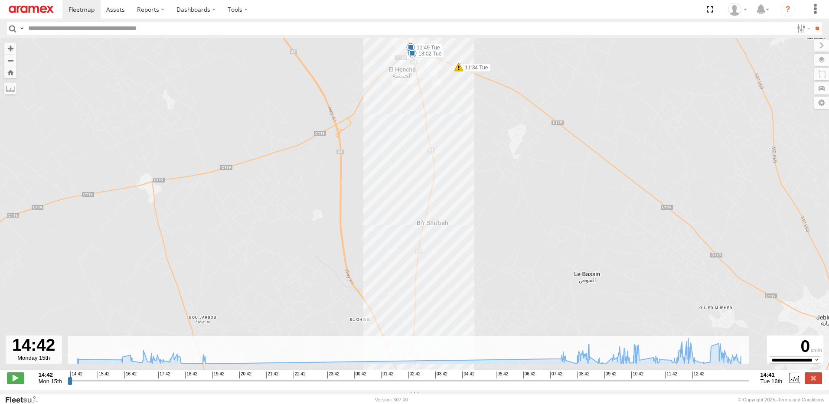
drag, startPoint x: 469, startPoint y: 225, endPoint x: 470, endPoint y: 172, distance: 53.7
click at [471, 175] on div "245 TU 9067 16:51 Mon 10:10 Tue 11:26 Tue 11:49 Tue 13:02 Tue 12:44 Tue 12:45 T…" at bounding box center [414, 208] width 829 height 341
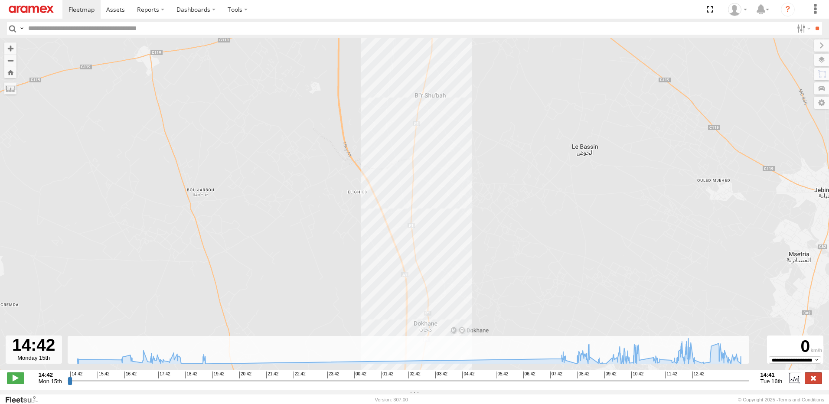
click at [812, 381] on label at bounding box center [812, 377] width 17 height 11
